Goal: Find specific page/section: Find specific page/section

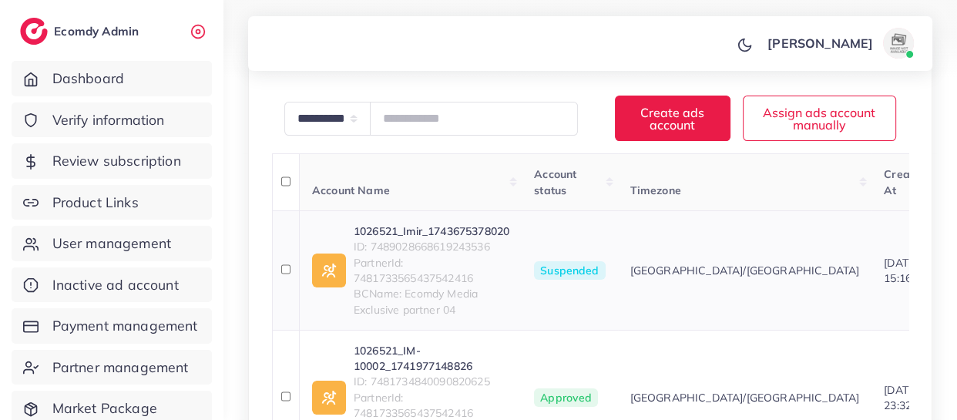
scroll to position [303, 0]
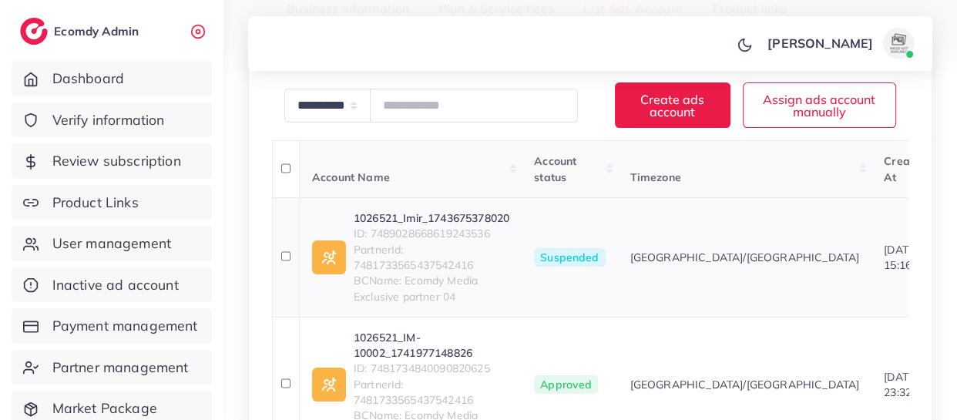
click at [428, 231] on span "ID: 7489028668619243536" at bounding box center [432, 233] width 156 height 15
click at [422, 242] on span "PartnerId: 7481733565437542416" at bounding box center [432, 258] width 156 height 32
click at [424, 235] on span "ID: 7489028668619243536" at bounding box center [432, 233] width 156 height 15
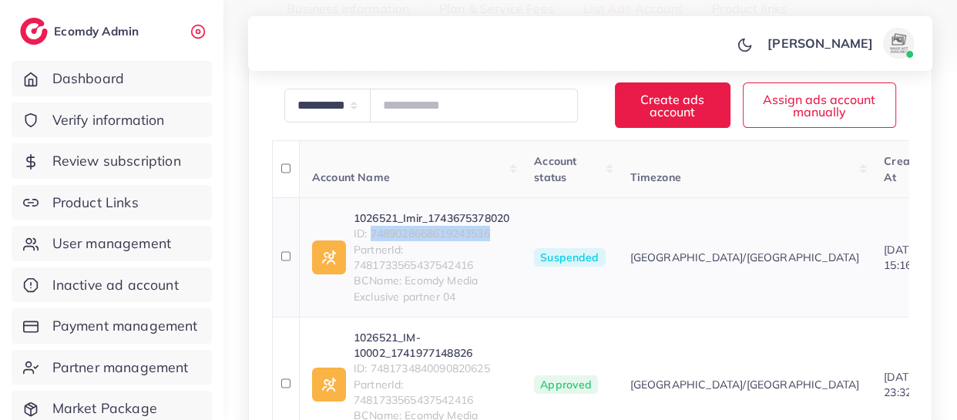
click at [424, 235] on span "ID: 7489028668619243536" at bounding box center [432, 233] width 156 height 15
copy span "7489028668619243536"
click at [460, 369] on span "ID: 7481734840090820625" at bounding box center [432, 367] width 156 height 15
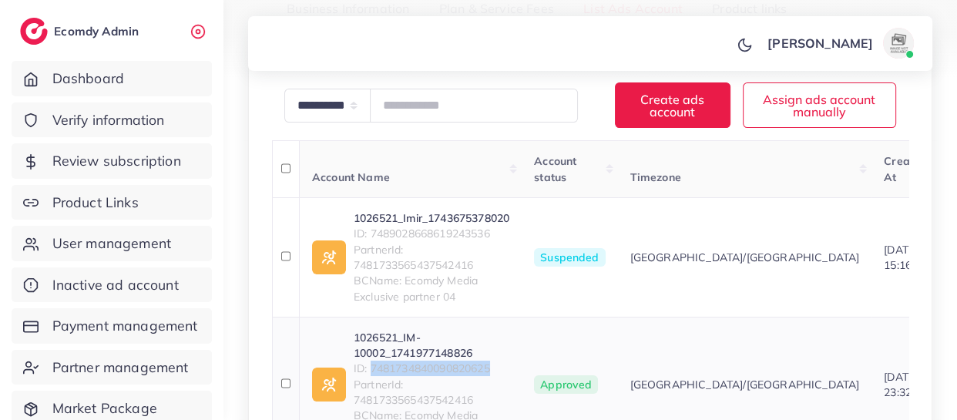
click at [460, 369] on span "ID: 7481734840090820625" at bounding box center [432, 367] width 156 height 15
copy span "7481734840090820625"
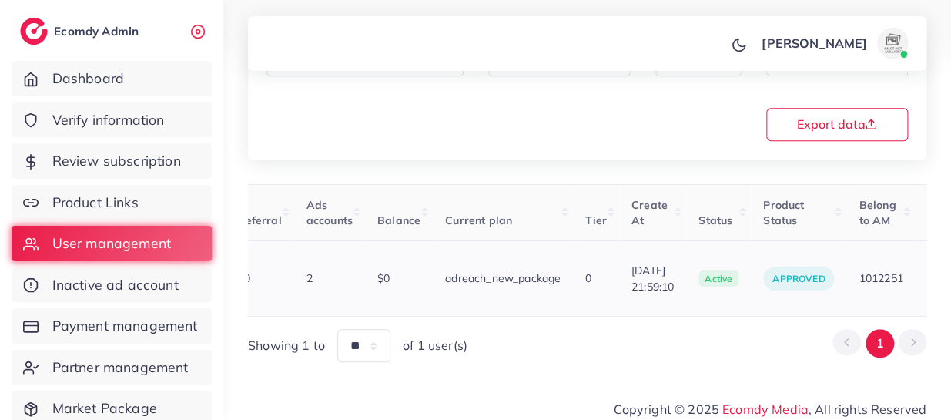
scroll to position [0, 615]
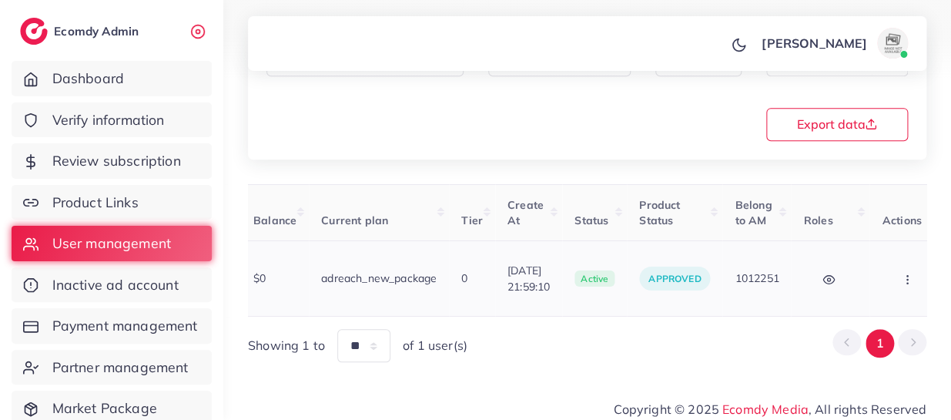
click at [901, 273] on icon "button" at bounding box center [907, 279] width 12 height 12
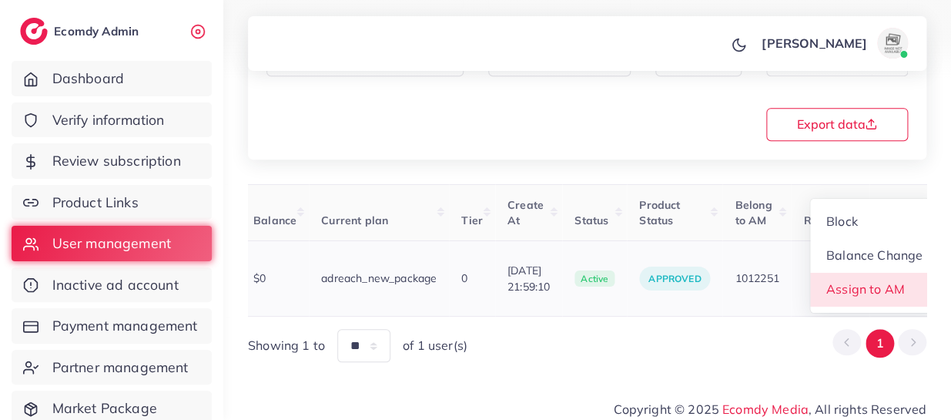
click at [856, 281] on span "Assign to AM" at bounding box center [865, 288] width 79 height 15
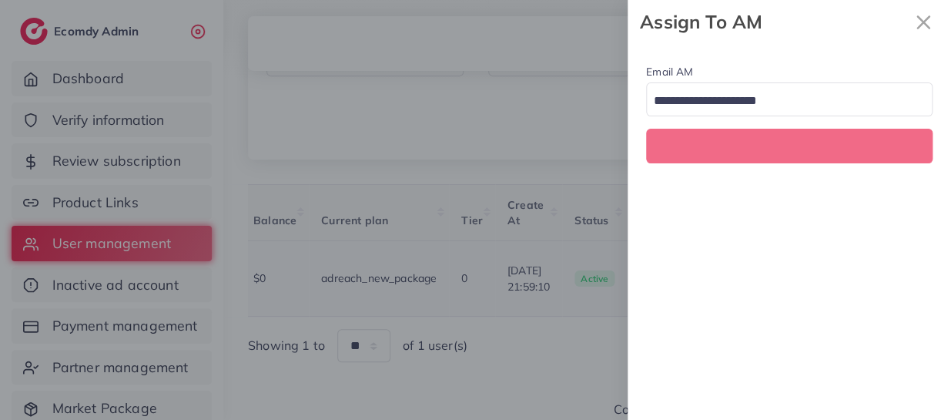
scroll to position [0, 615]
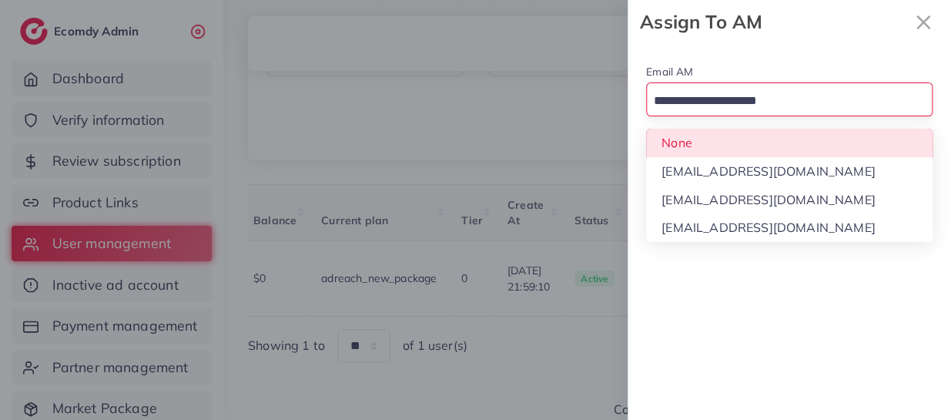
click at [710, 100] on input "Search for option" at bounding box center [781, 101] width 264 height 24
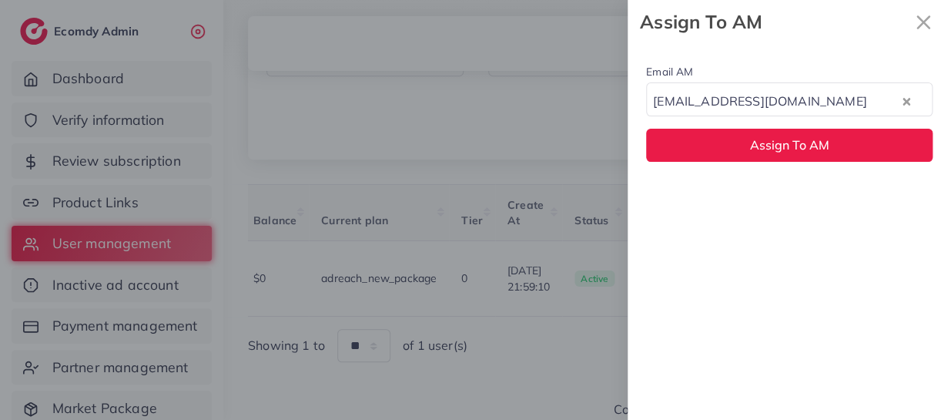
click at [720, 202] on div "Email AM natashashahid163@gmail.com Loading... None hadibaaslam@gmail.com natas…" at bounding box center [789, 232] width 323 height 376
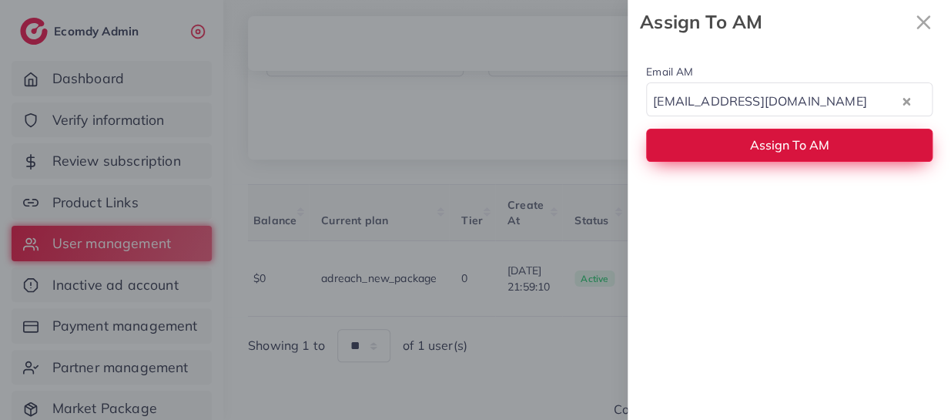
click at [699, 147] on button "Assign To AM" at bounding box center [789, 145] width 287 height 33
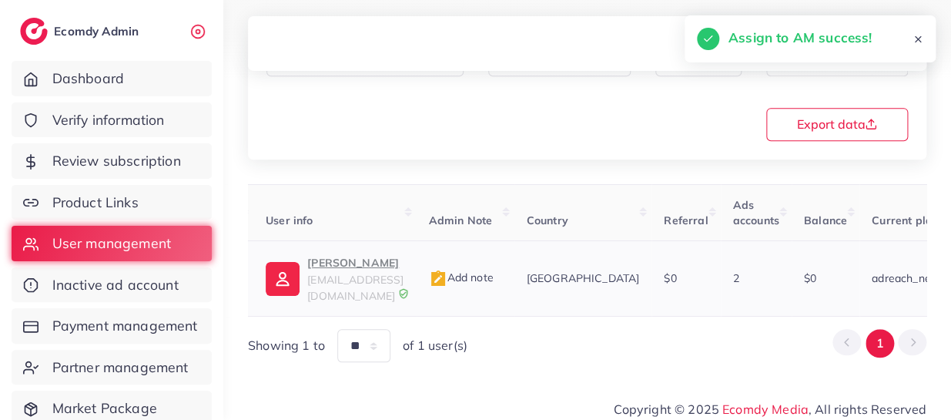
scroll to position [0, 0]
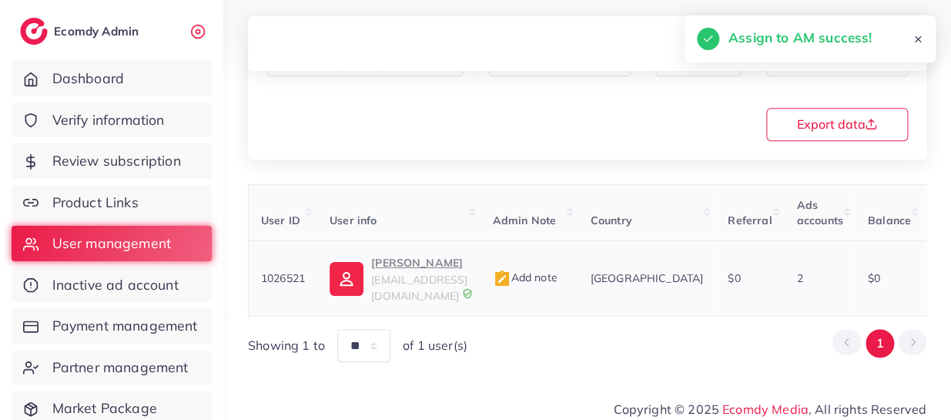
click at [371, 258] on link "Asim Hassan g82351263@gmail.com" at bounding box center [399, 278] width 138 height 50
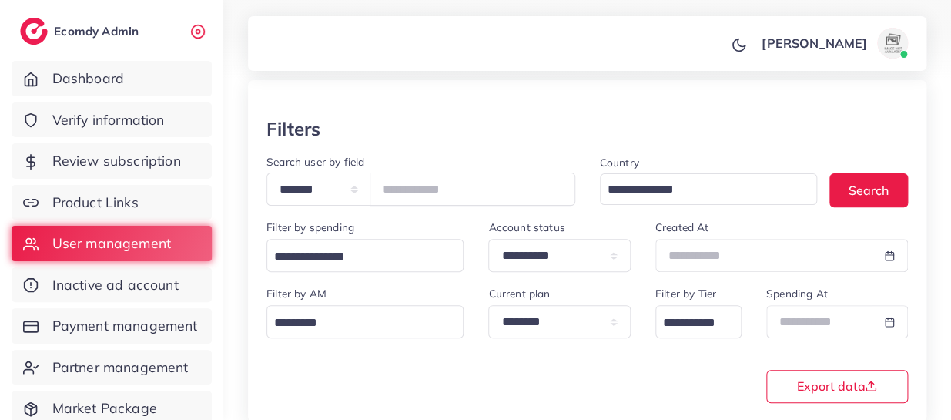
scroll to position [5, 0]
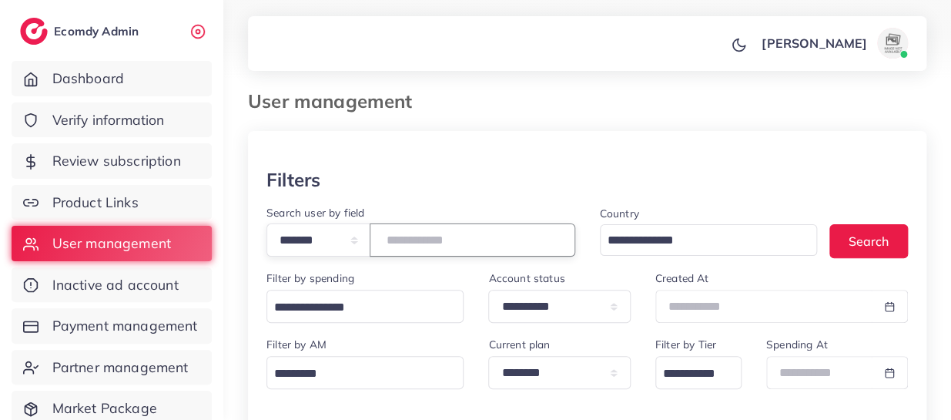
click at [417, 239] on input "*******" at bounding box center [473, 239] width 206 height 33
paste input "number"
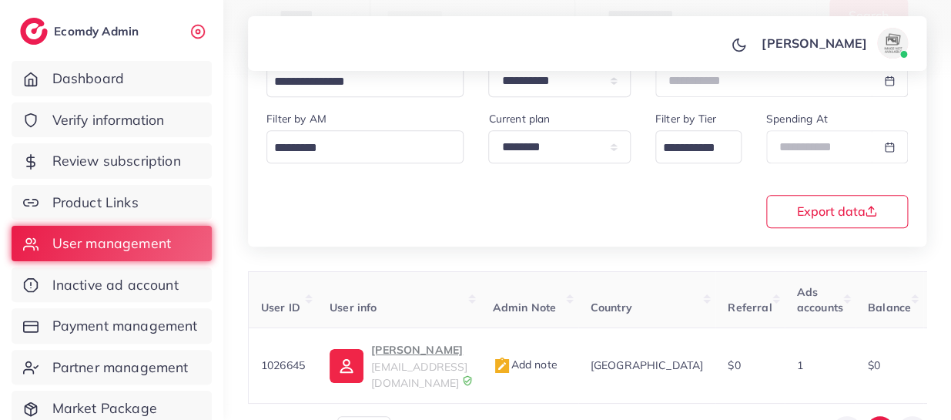
scroll to position [232, 0]
click at [423, 351] on p "Jan Brand" at bounding box center [419, 349] width 96 height 18
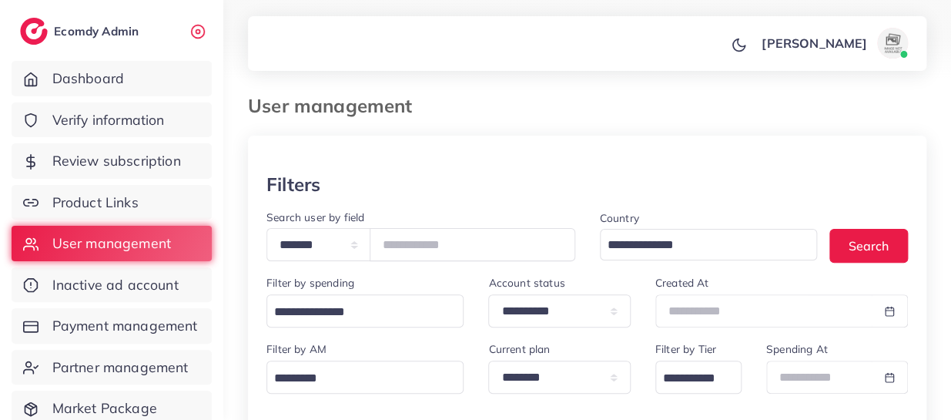
scroll to position [0, 0]
click at [426, 242] on input "*******" at bounding box center [473, 245] width 206 height 33
paste input "number"
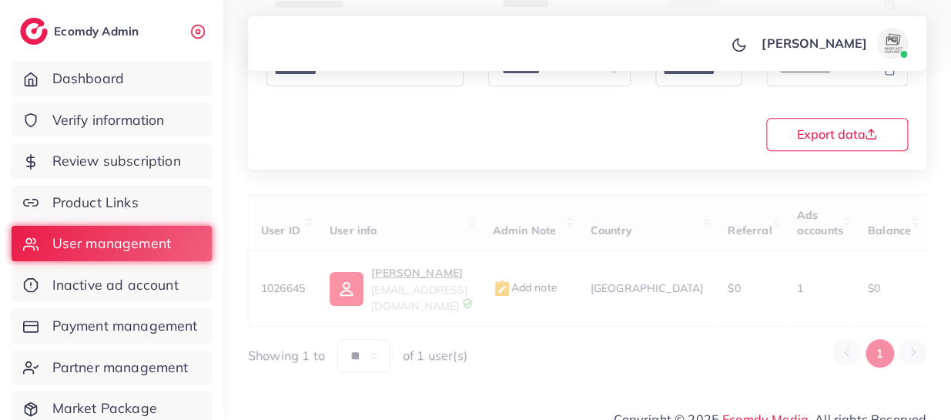
scroll to position [318, 0]
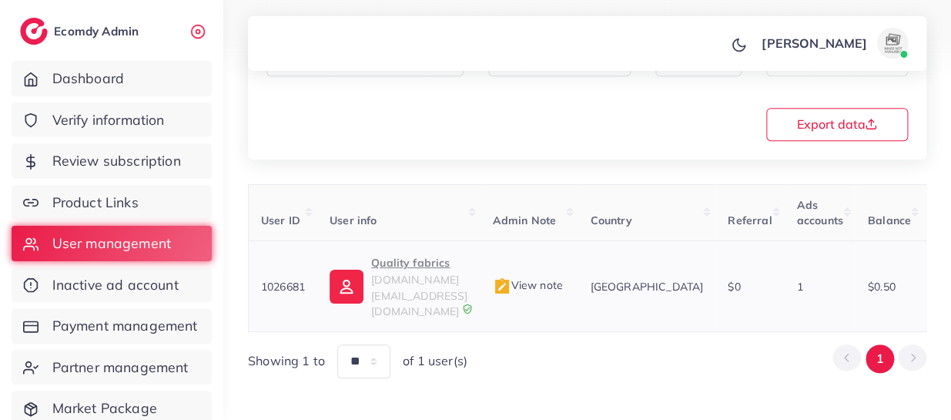
click at [380, 257] on p "Quality fabrics" at bounding box center [419, 262] width 96 height 18
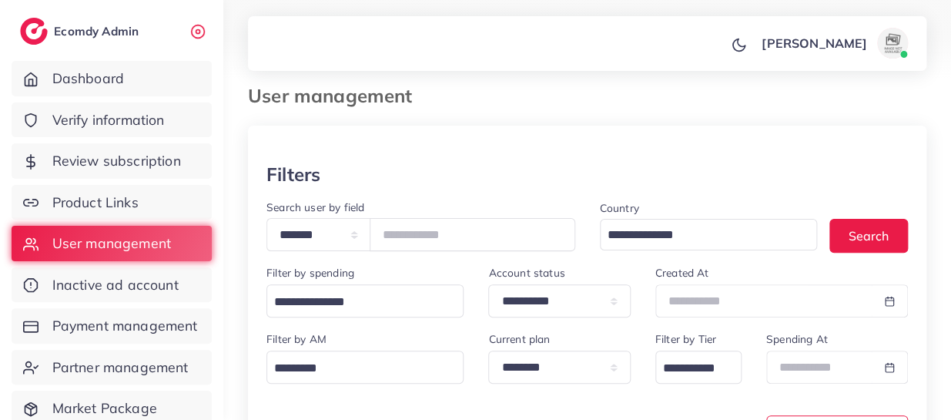
scroll to position [0, 0]
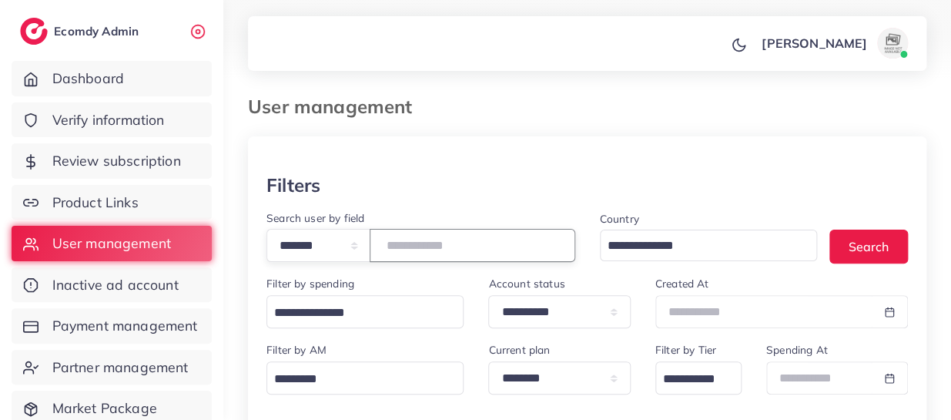
click at [427, 240] on input "*******" at bounding box center [473, 245] width 206 height 33
paste input "number"
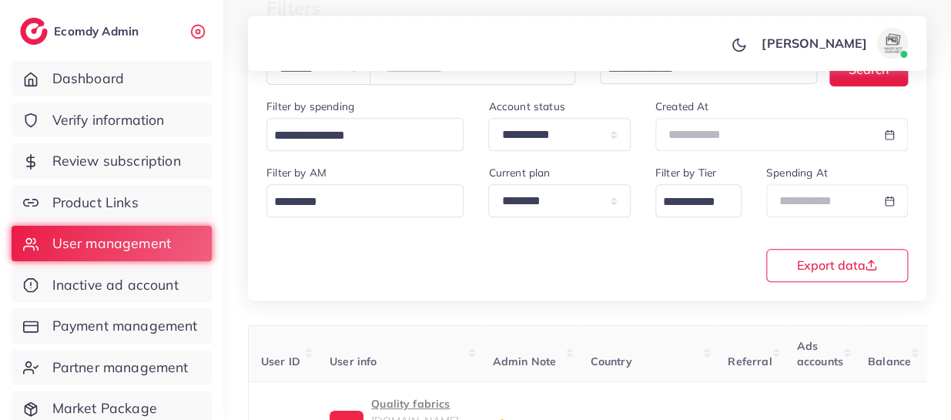
scroll to position [318, 0]
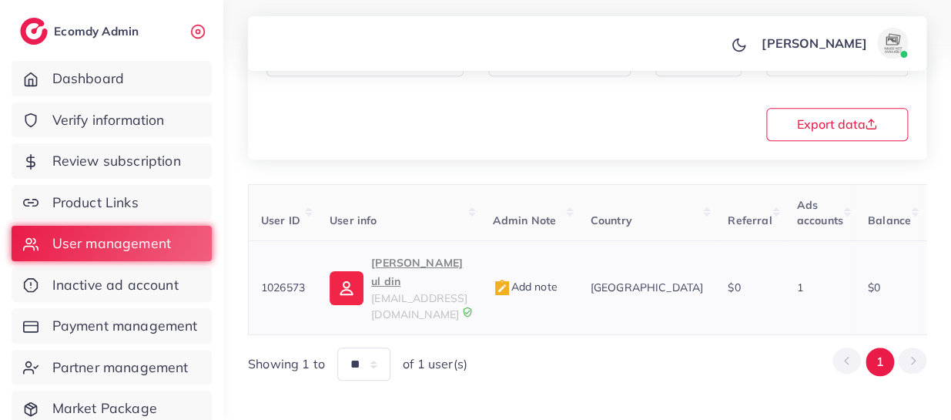
click at [408, 263] on p "Nafey ul din" at bounding box center [419, 271] width 96 height 37
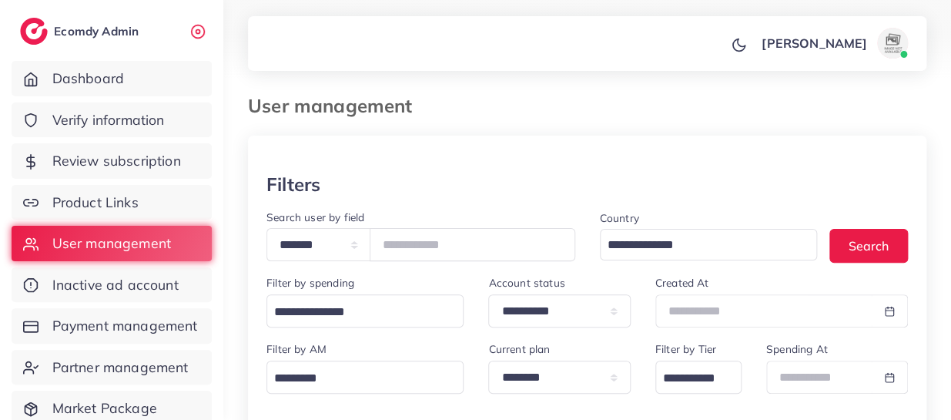
scroll to position [0, 0]
click at [422, 246] on input "*******" at bounding box center [473, 245] width 206 height 33
paste input "number"
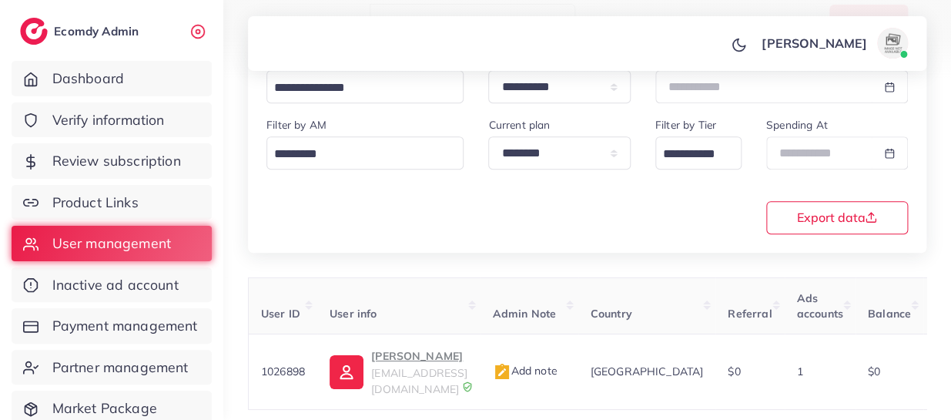
scroll to position [318, 0]
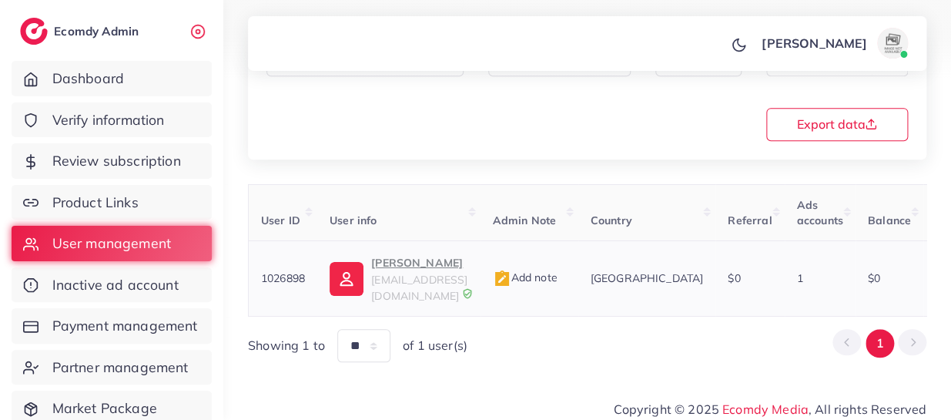
type input "*******"
click at [409, 261] on p "Jawad Ashiq" at bounding box center [419, 262] width 96 height 18
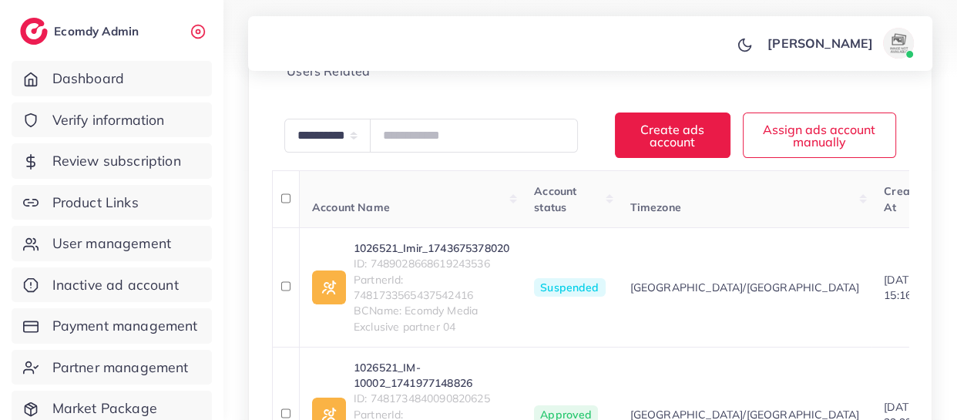
scroll to position [301, 0]
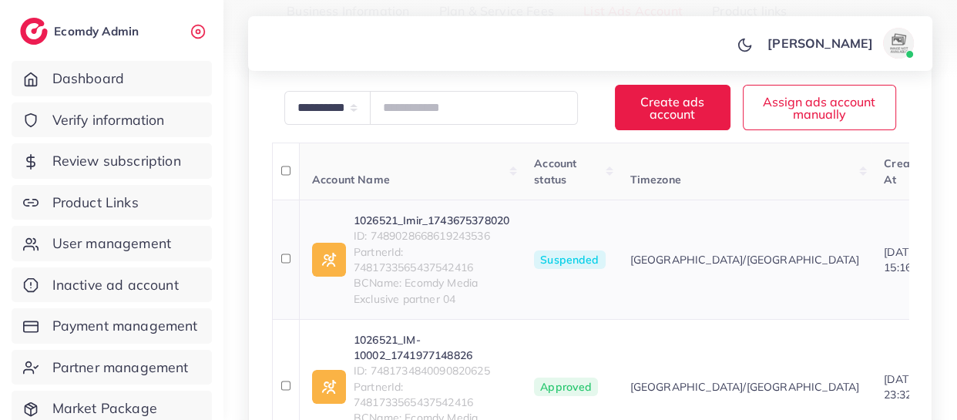
click at [442, 233] on span "ID: 7489028668619243536" at bounding box center [432, 235] width 156 height 15
copy span "7489028668619243536"
click at [431, 218] on link "1026521_Imir_1743675378020" at bounding box center [432, 220] width 156 height 15
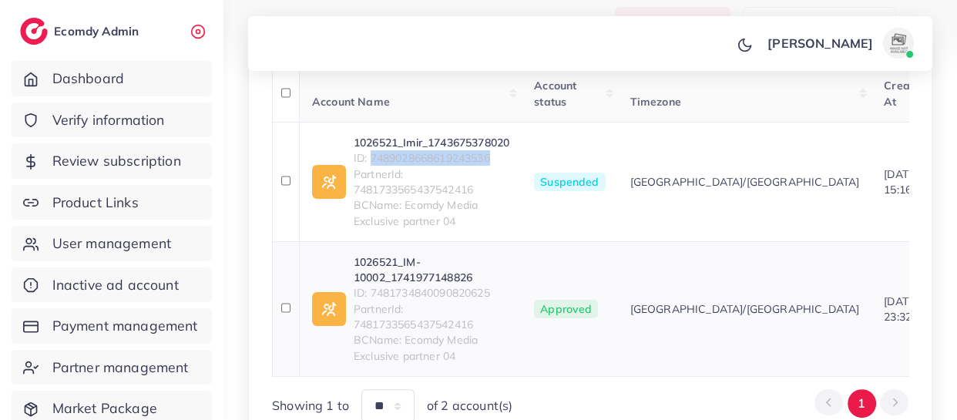
scroll to position [380, 0]
click at [394, 289] on span "ID: 7481734840090820625" at bounding box center [432, 291] width 156 height 15
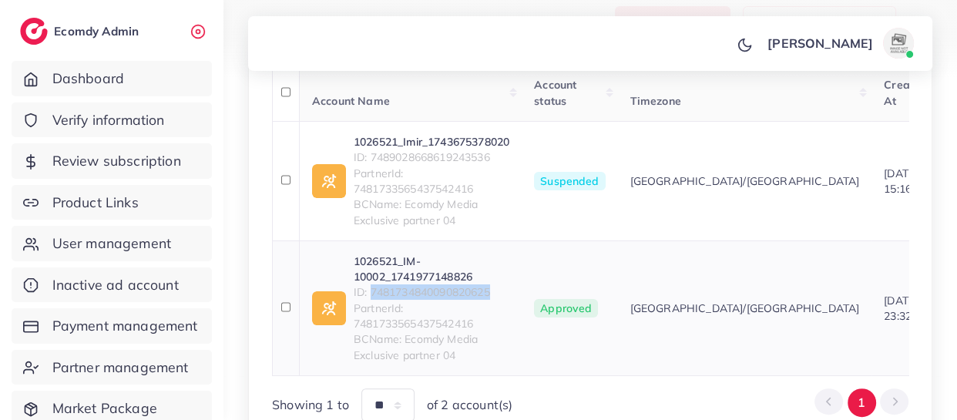
copy span "7481734840090820625"
click at [380, 266] on link "1026521_IM-10002_1741977148826" at bounding box center [432, 269] width 156 height 32
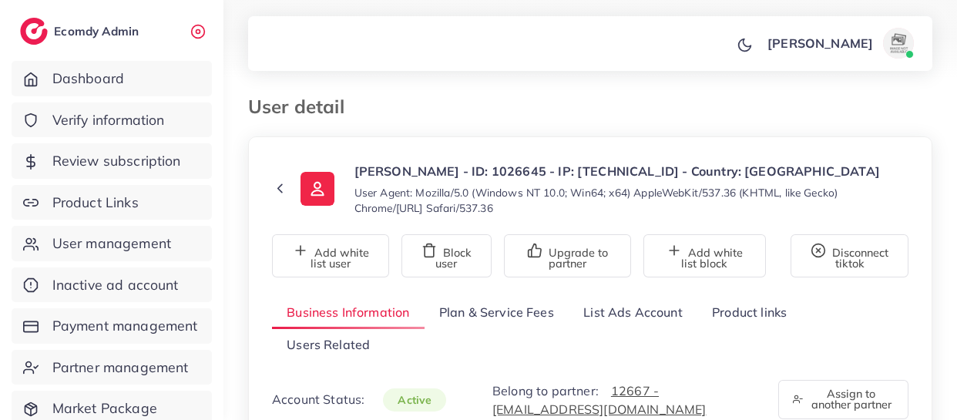
click at [617, 316] on link "List Ads Account" at bounding box center [632, 312] width 129 height 33
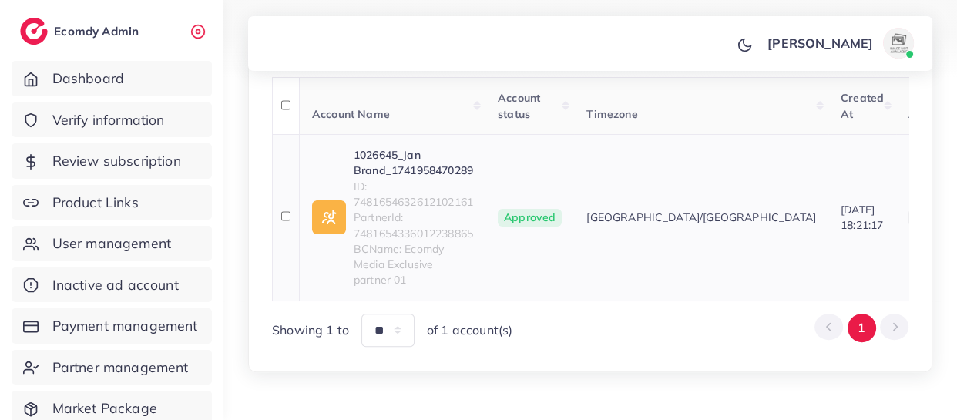
scroll to position [393, 0]
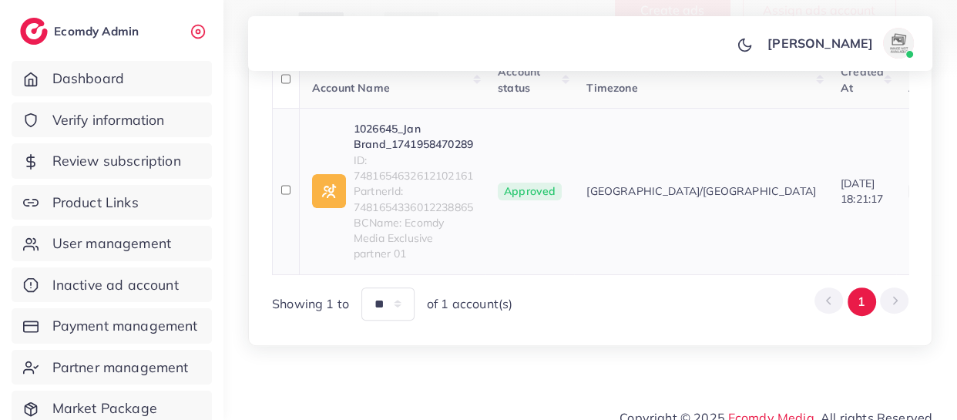
click at [425, 172] on span "ID: 7481654632612102161" at bounding box center [413, 169] width 119 height 32
copy span "7481654632612102161"
click at [408, 131] on link "1026645_Jan Brand_1741958470289" at bounding box center [413, 137] width 119 height 32
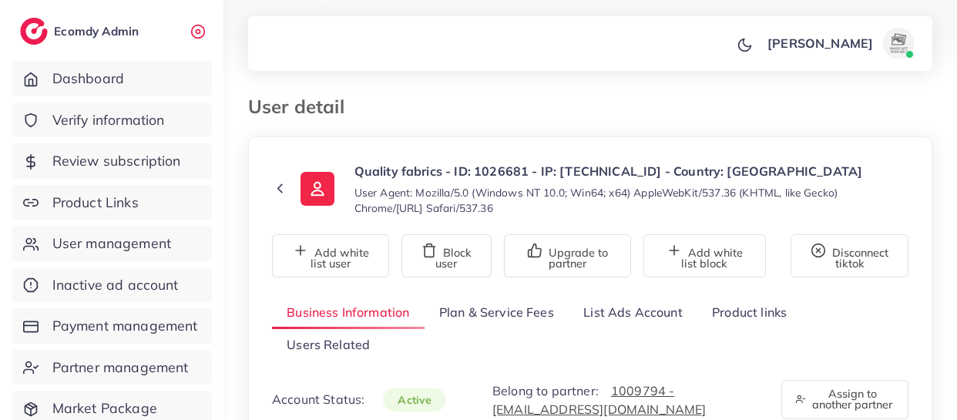
select select "********"
click at [642, 311] on link "List Ads Account" at bounding box center [632, 312] width 129 height 33
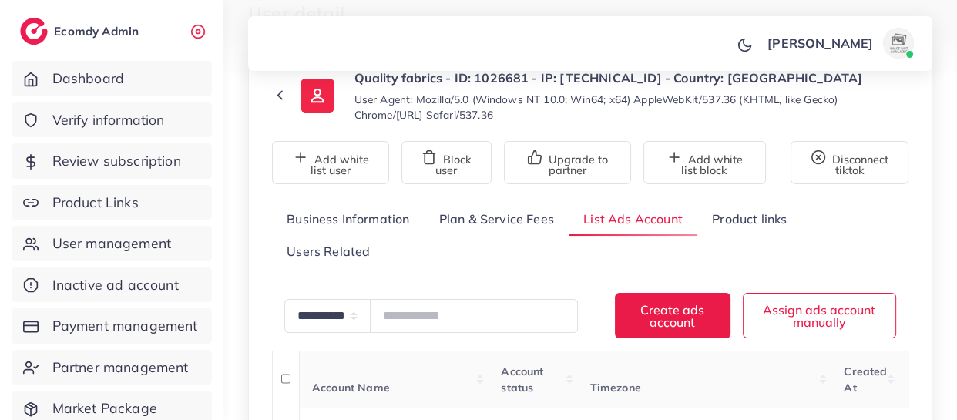
scroll to position [404, 0]
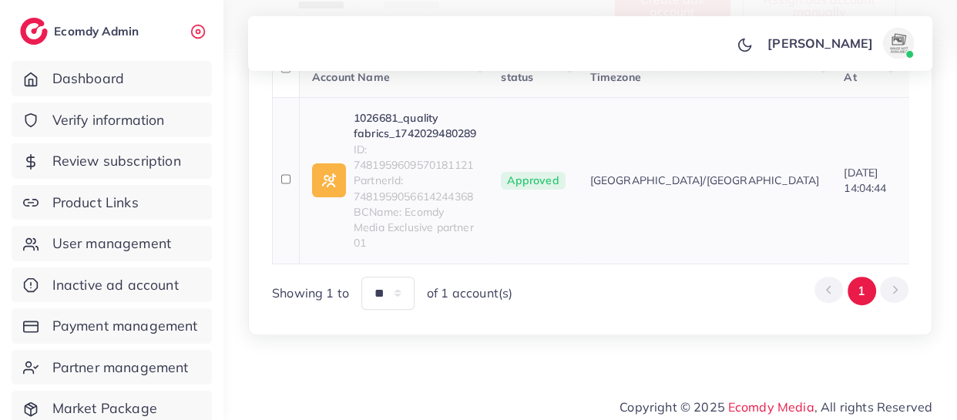
click at [449, 159] on span "ID: 7481959609570181121" at bounding box center [415, 158] width 122 height 32
copy span "7481959609570181121"
click at [384, 129] on link "1026681_quality fabrics_1742029480289" at bounding box center [415, 126] width 122 height 32
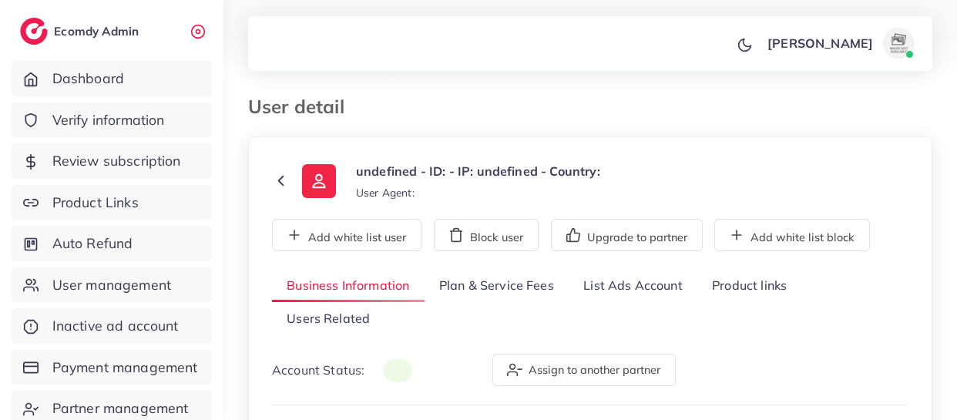
type input "*******"
type input "**********"
type input "******"
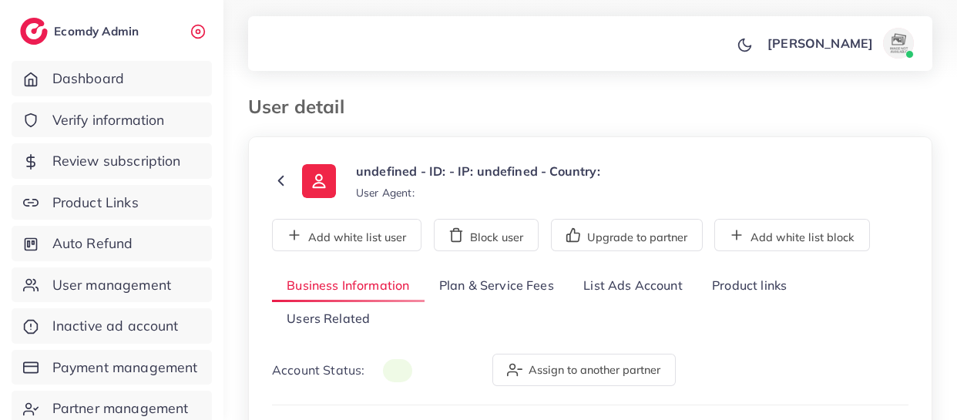
type input "**********"
select select "********"
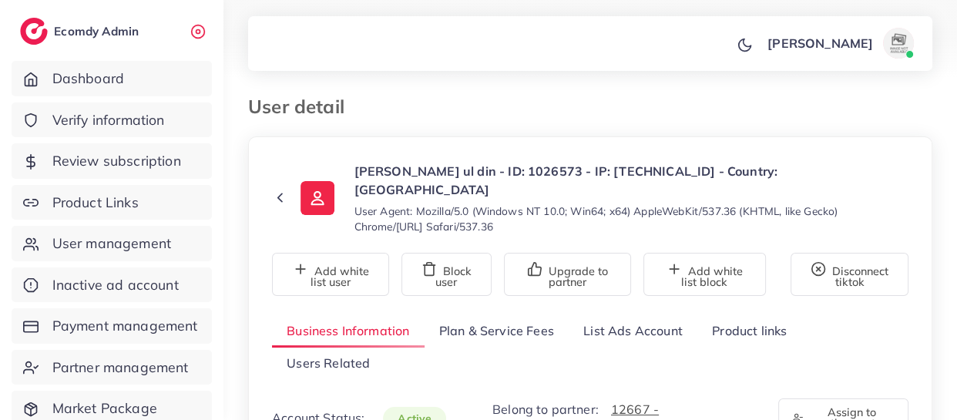
click at [650, 314] on link "List Ads Account" at bounding box center [632, 330] width 129 height 33
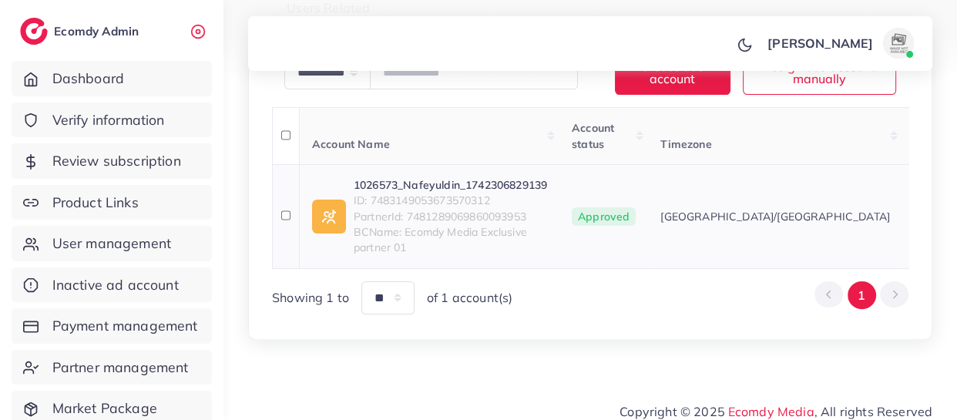
scroll to position [357, 0]
click at [443, 191] on span "ID: 7483149053673570312" at bounding box center [450, 198] width 193 height 15
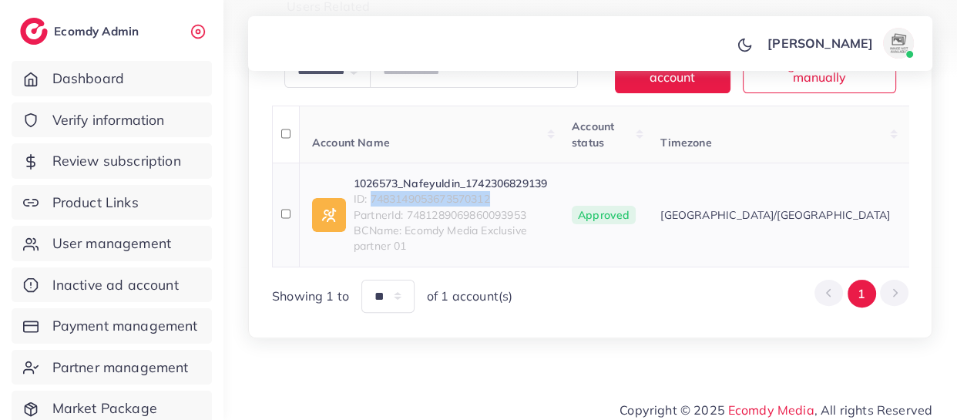
click at [443, 191] on span "ID: 7483149053673570312" at bounding box center [450, 198] width 193 height 15
copy span "7483149053673570312"
click at [417, 176] on link "1026573_Nafeyuldin_1742306829139" at bounding box center [450, 183] width 193 height 15
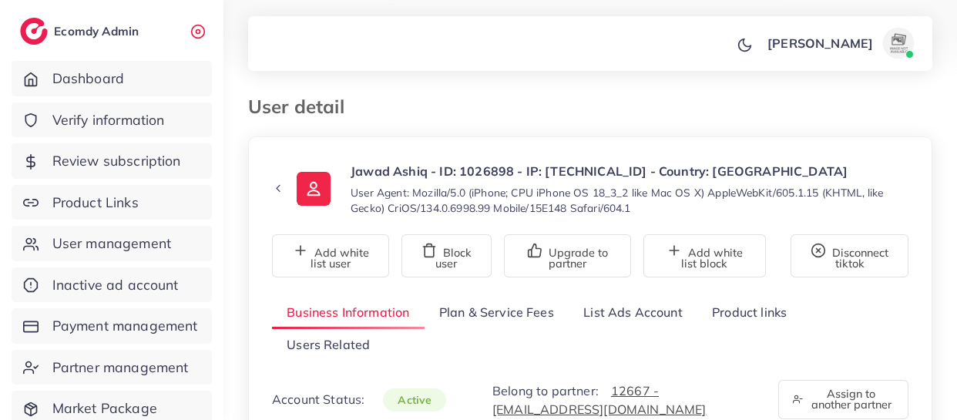
select select "********"
click at [625, 313] on link "List Ads Account" at bounding box center [632, 312] width 129 height 33
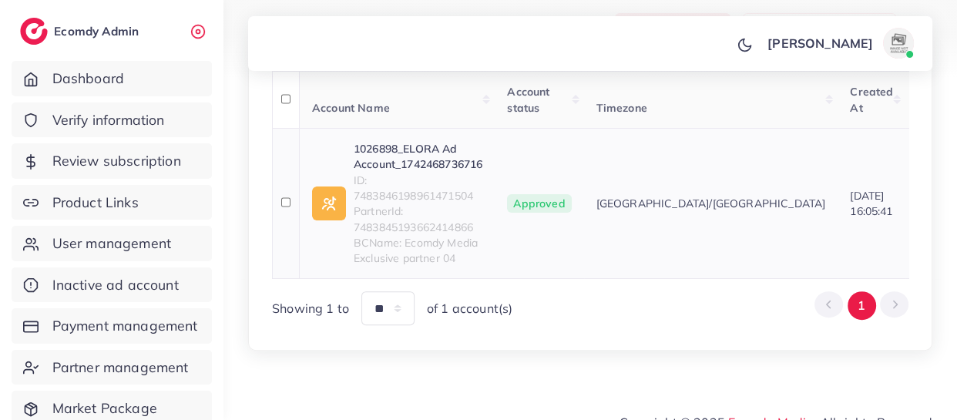
scroll to position [375, 0]
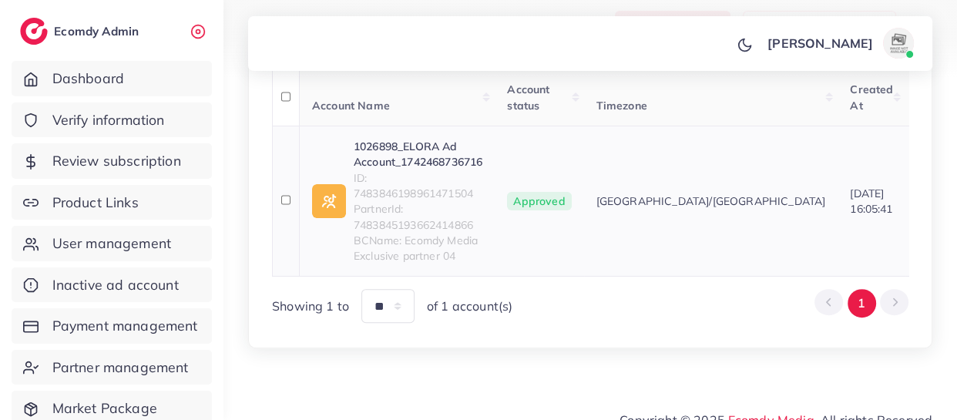
click at [439, 188] on span "ID: 7483846198961471504" at bounding box center [418, 186] width 129 height 32
copy span "7483846198961471504"
click at [408, 153] on link "1026898_ELORA Ad Account_1742468736716" at bounding box center [418, 155] width 129 height 32
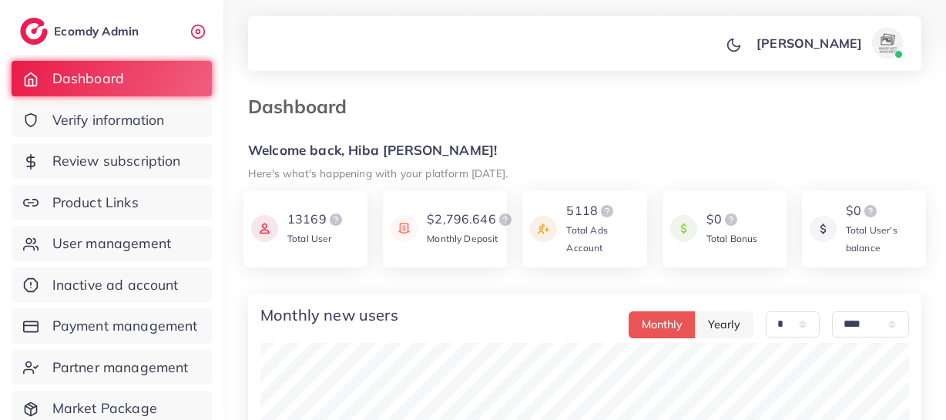
select select "*"
select select "****"
select select "*"
select select "****"
select select "*"
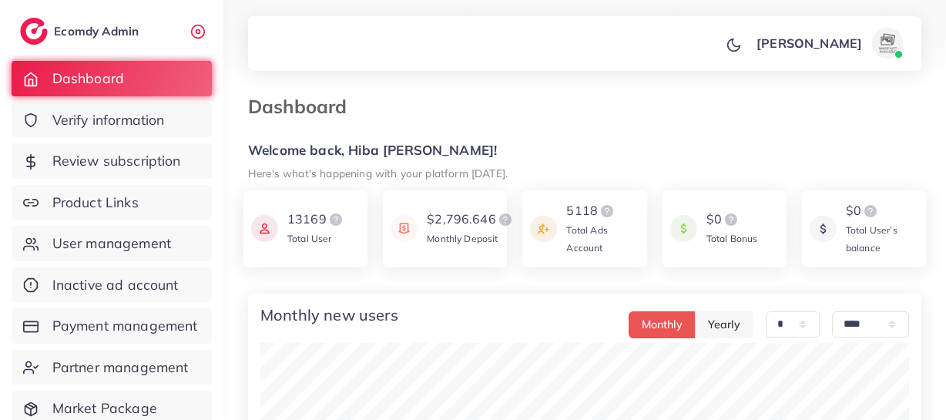
select select "****"
